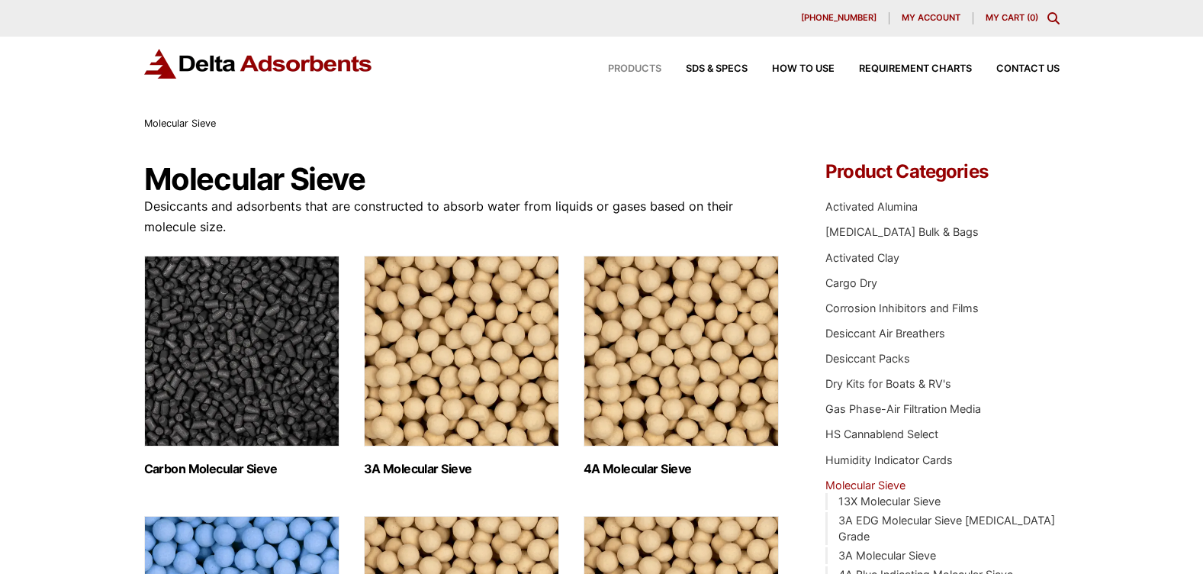
click at [623, 66] on span "Products" at bounding box center [634, 69] width 53 height 10
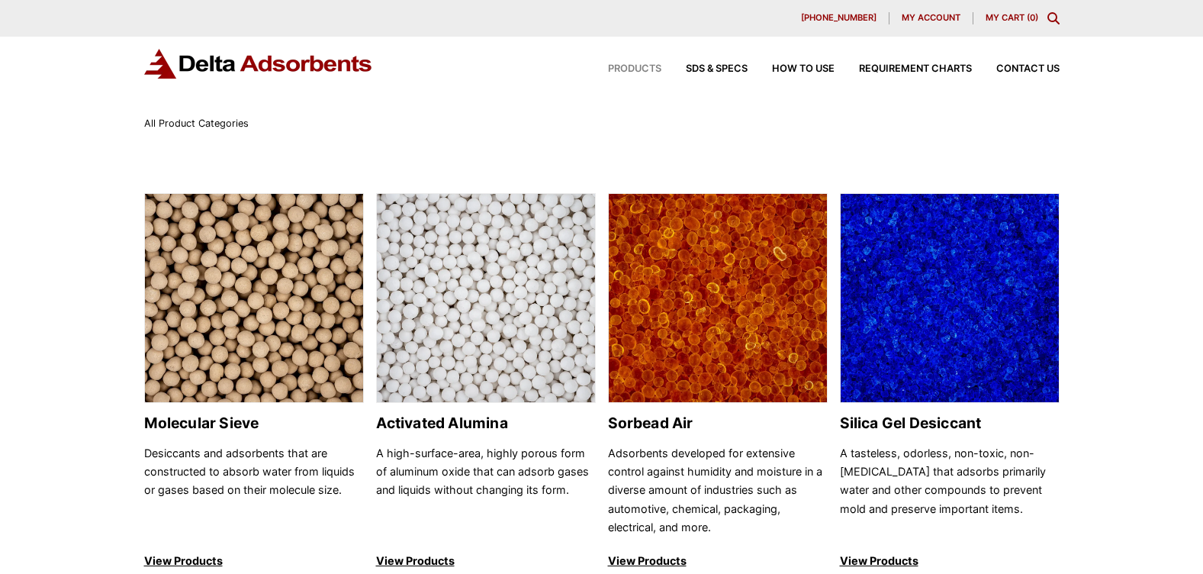
click at [214, 69] on img at bounding box center [258, 64] width 229 height 30
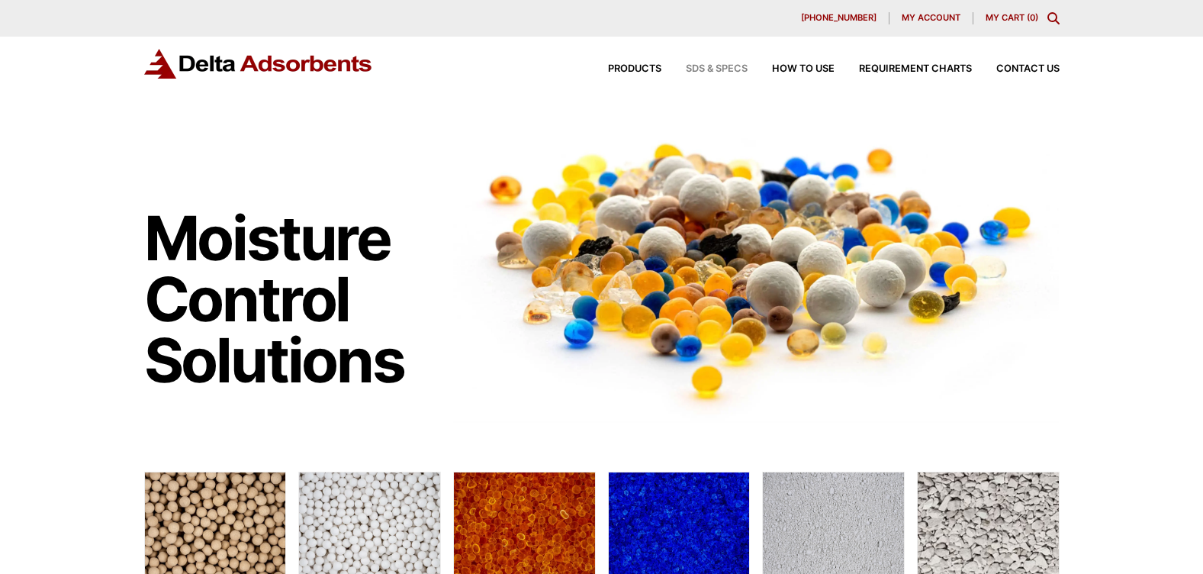
click at [713, 66] on span "SDS & SPECS" at bounding box center [717, 69] width 62 height 10
